Goal: Information Seeking & Learning: Compare options

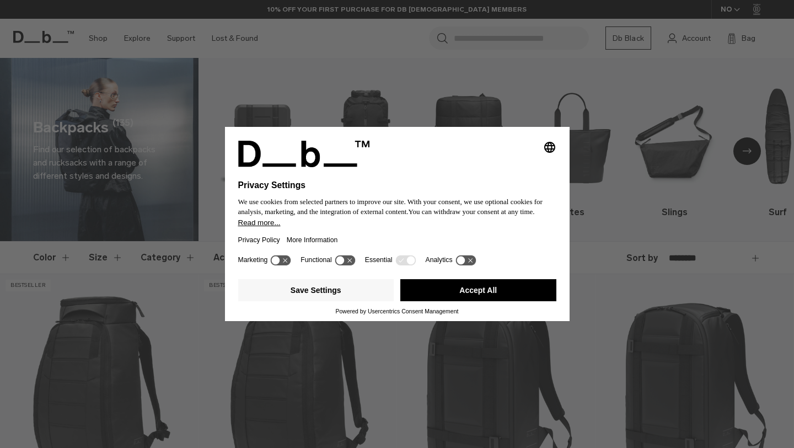
click at [460, 293] on button "Accept All" at bounding box center [478, 290] width 156 height 22
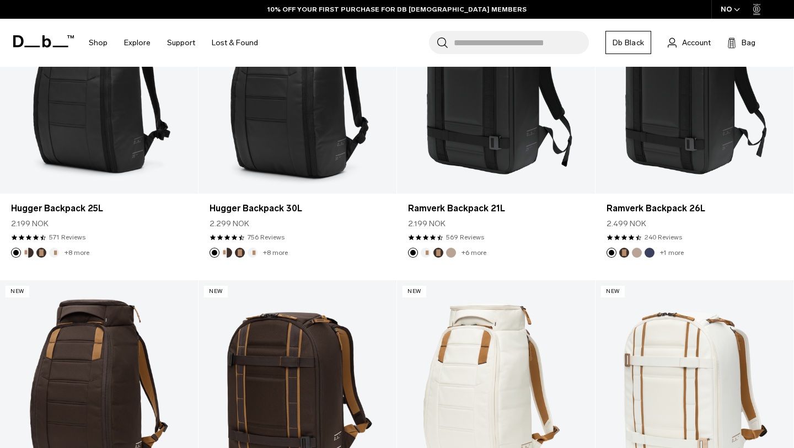
scroll to position [301, 0]
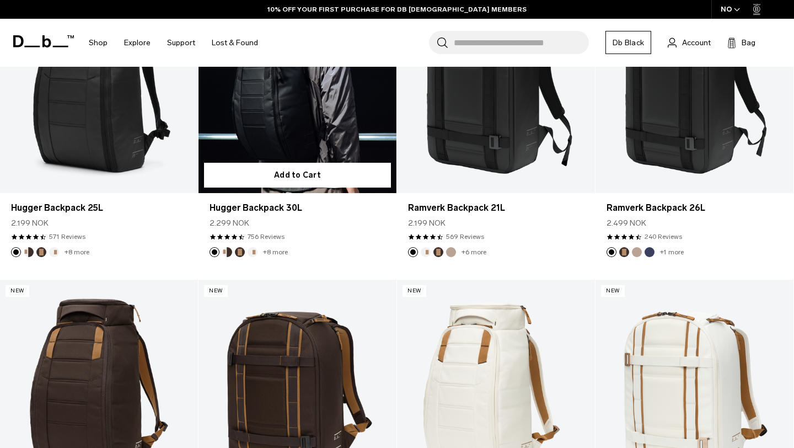
click at [285, 129] on link "Hugger Backpack 30L" at bounding box center [297, 83] width 198 height 220
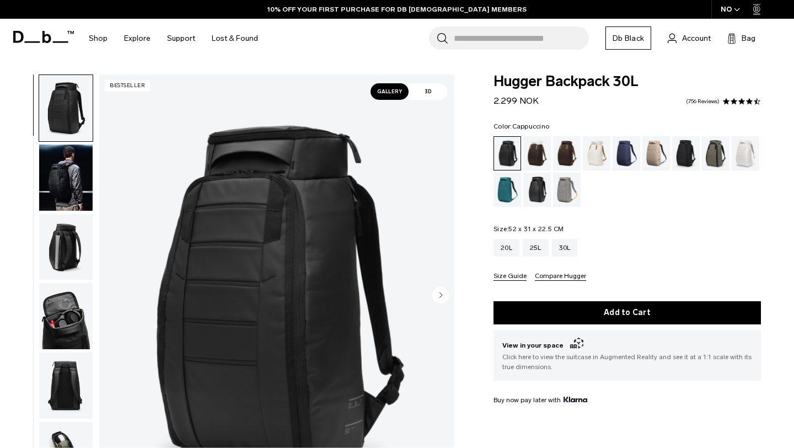
click at [540, 153] on div "Cappuccino" at bounding box center [537, 153] width 28 height 34
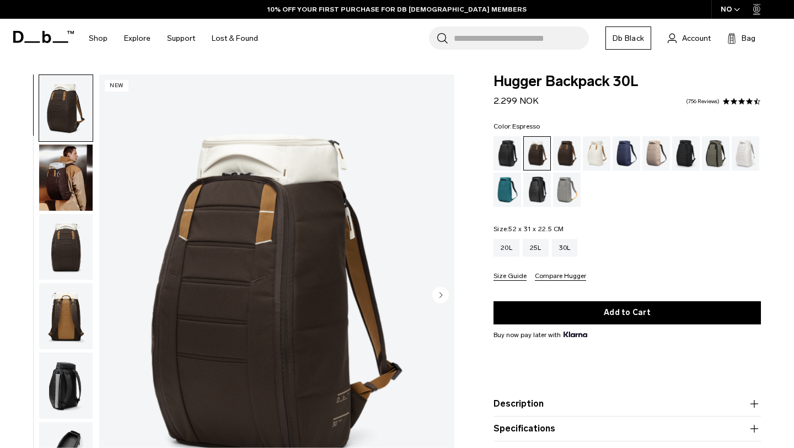
click at [570, 153] on div "Espresso" at bounding box center [567, 153] width 28 height 34
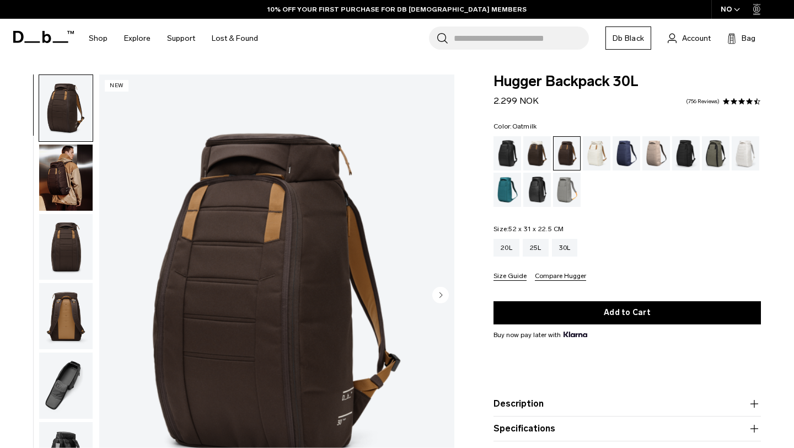
click at [603, 153] on div "Oatmilk" at bounding box center [597, 153] width 28 height 34
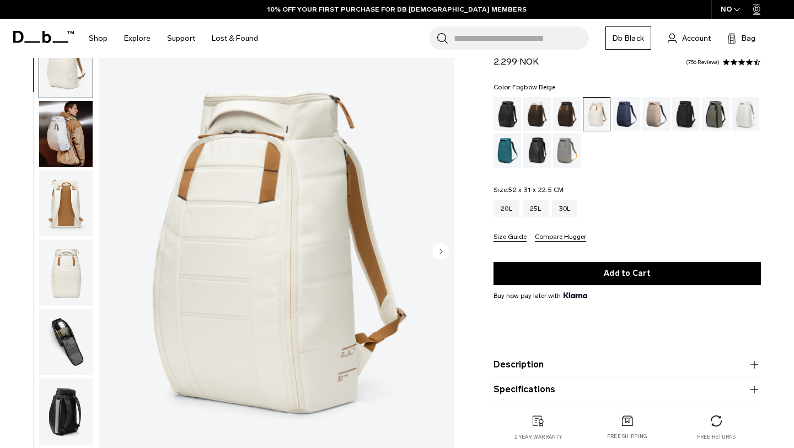
click at [650, 115] on div "Fogbow Beige" at bounding box center [656, 114] width 28 height 34
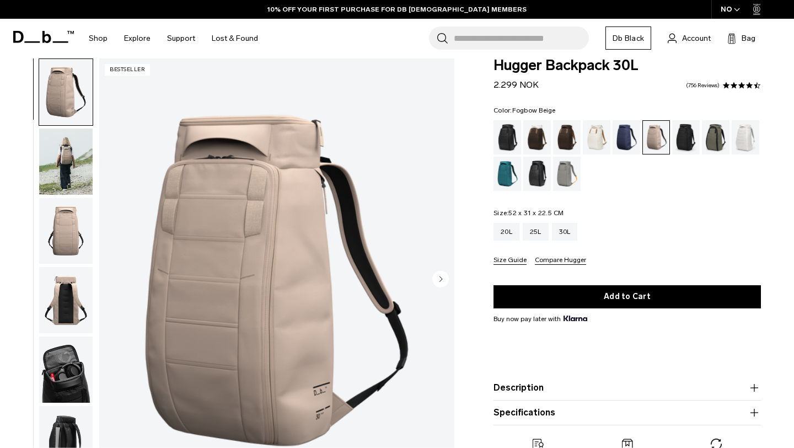
scroll to position [25, 0]
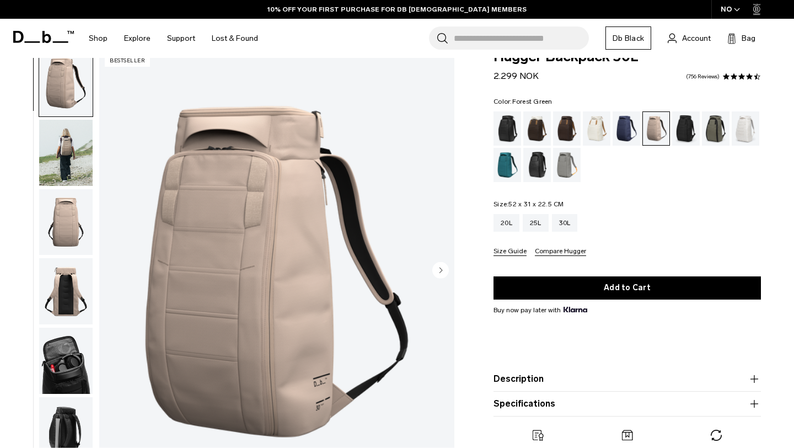
click at [722, 132] on div "Forest Green" at bounding box center [716, 128] width 28 height 34
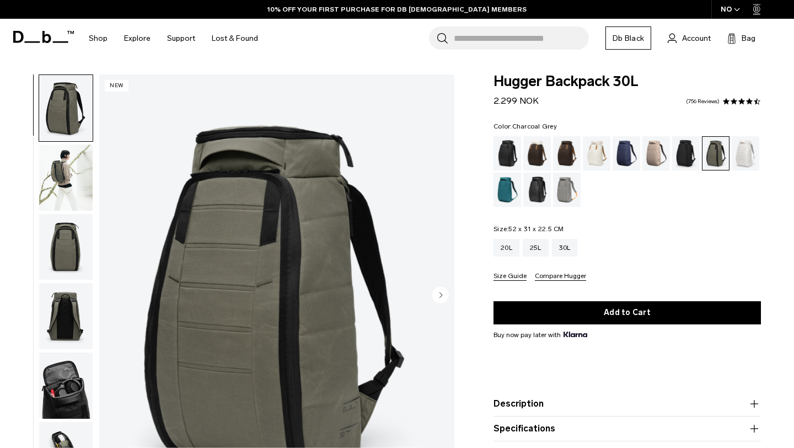
click at [681, 141] on div "Charcoal Grey" at bounding box center [686, 153] width 28 height 34
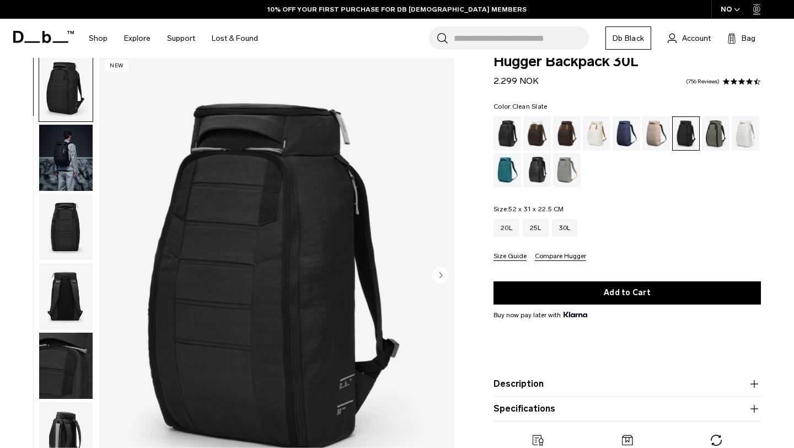
click at [750, 135] on div "Clean Slate" at bounding box center [746, 133] width 28 height 34
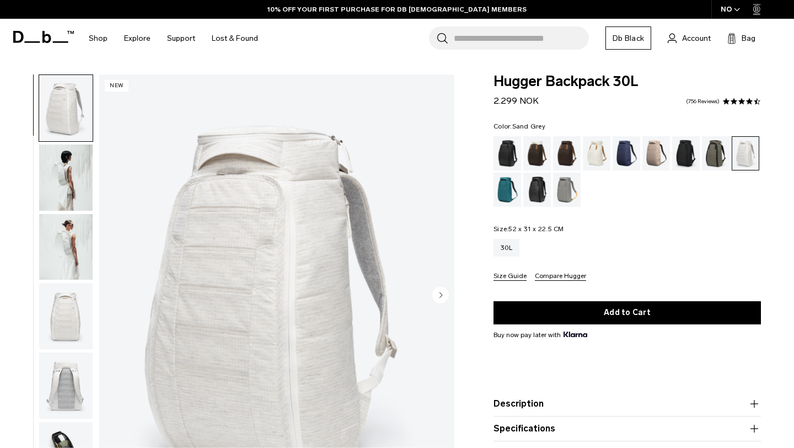
click at [561, 190] on div "Sand Grey" at bounding box center [567, 190] width 28 height 34
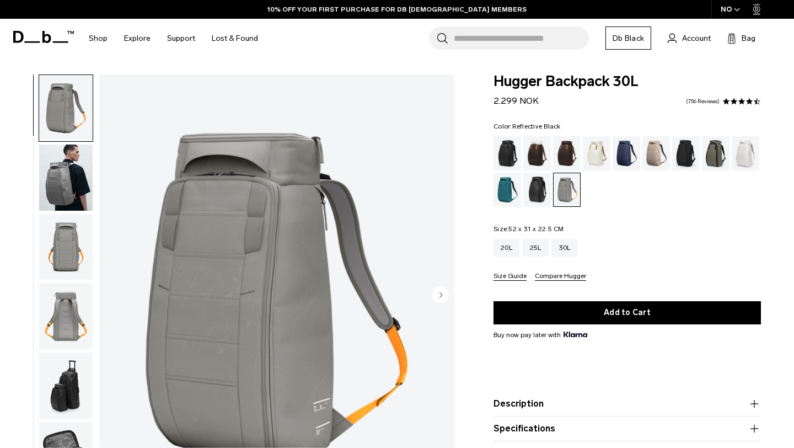
click at [537, 192] on div "Reflective Black" at bounding box center [537, 190] width 28 height 34
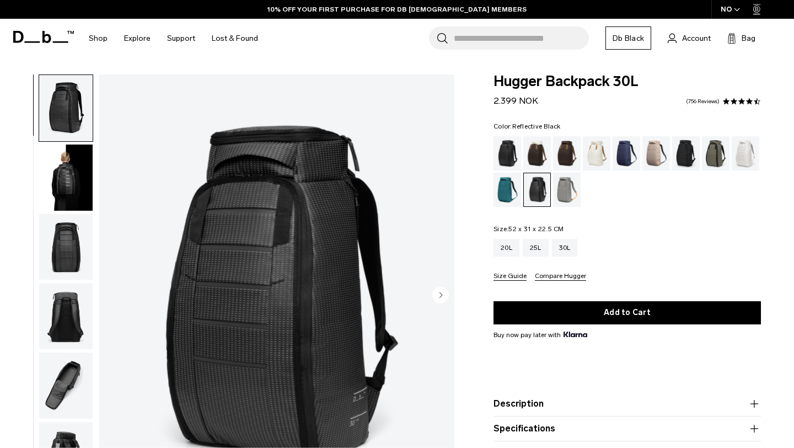
click at [512, 193] on div "Midnight Teal" at bounding box center [507, 190] width 28 height 34
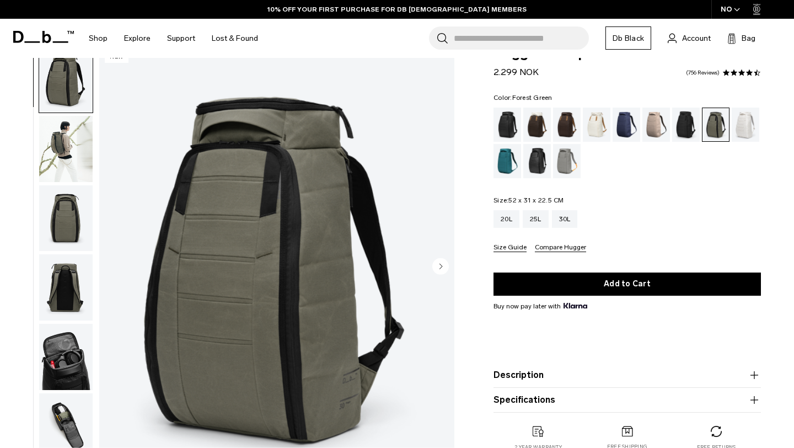
scroll to position [33, 0]
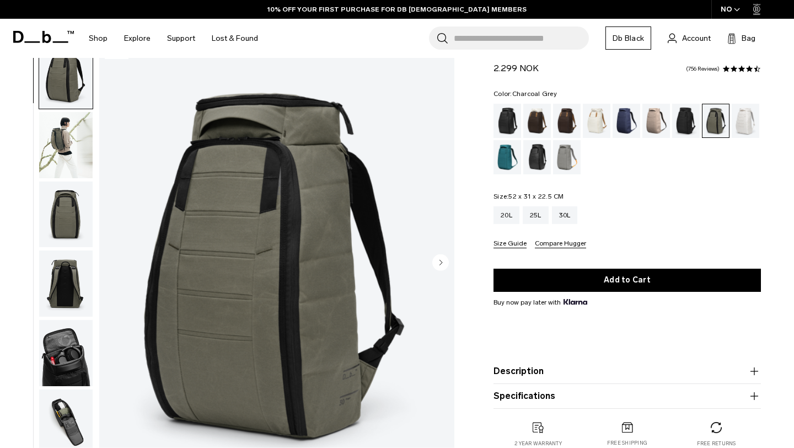
click at [687, 128] on div "Charcoal Grey" at bounding box center [686, 121] width 28 height 34
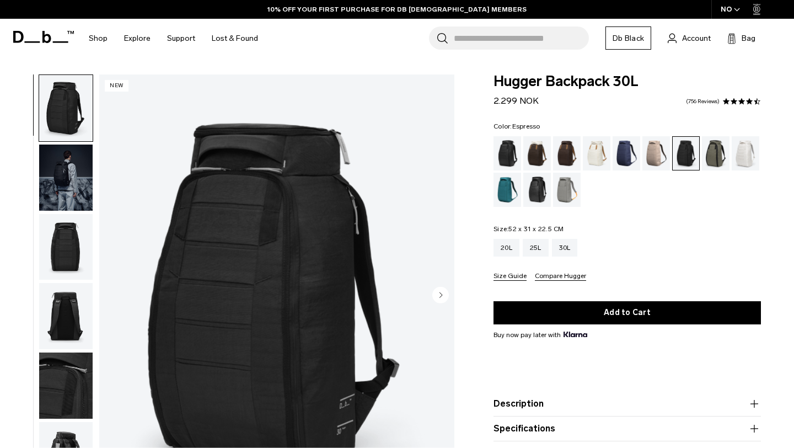
click at [560, 157] on div "Espresso" at bounding box center [567, 153] width 28 height 34
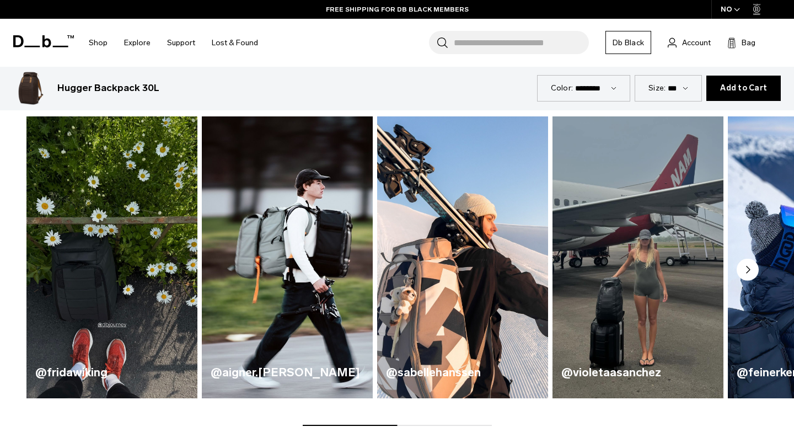
scroll to position [491, 0]
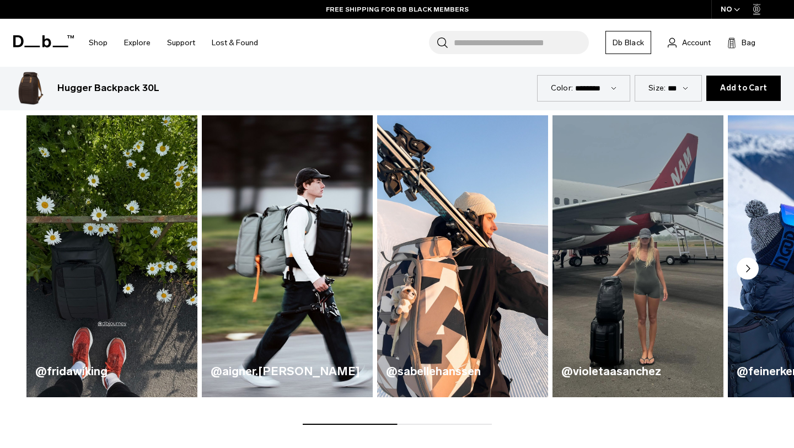
click at [750, 271] on circle "Next slide" at bounding box center [747, 268] width 22 height 22
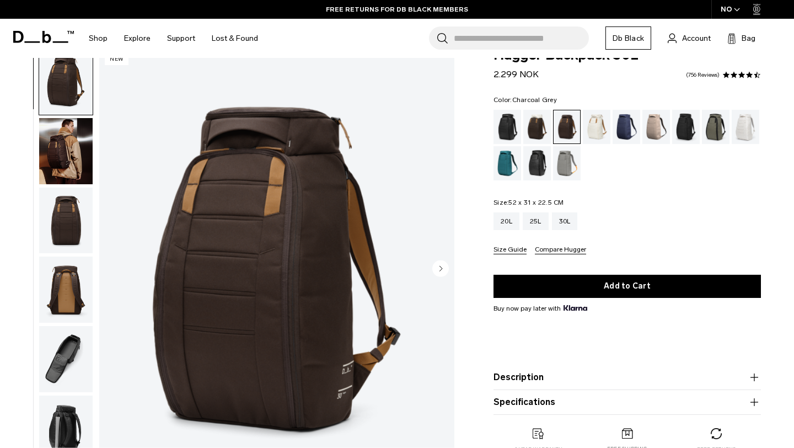
scroll to position [0, 0]
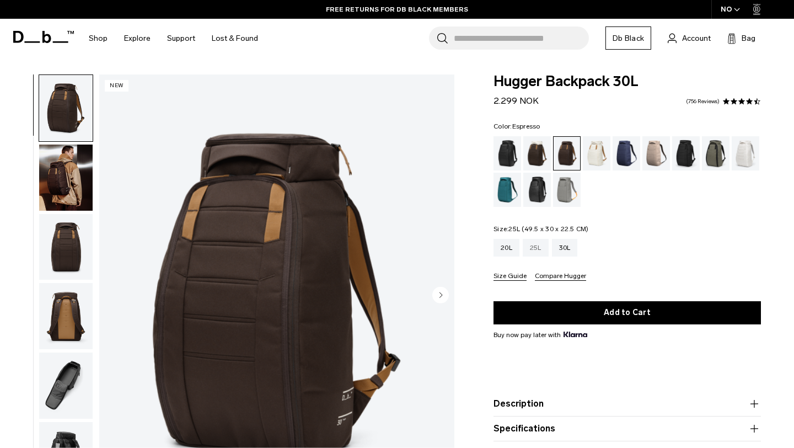
click at [536, 248] on div "25L" at bounding box center [536, 248] width 26 height 18
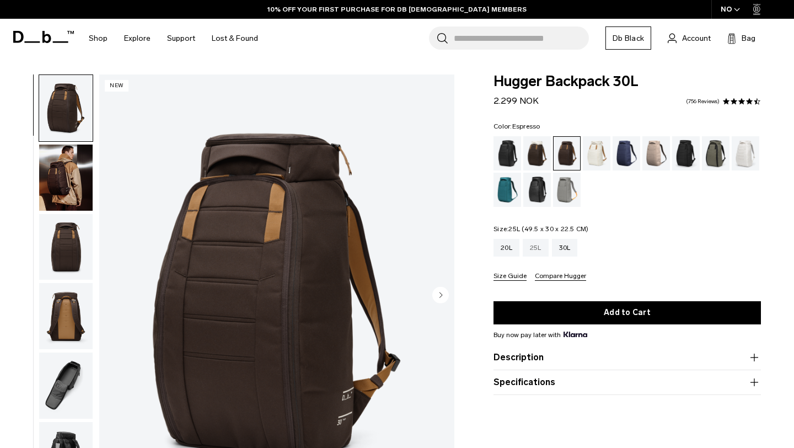
click at [544, 248] on div "25L" at bounding box center [536, 248] width 26 height 18
